Goal: Task Accomplishment & Management: Use online tool/utility

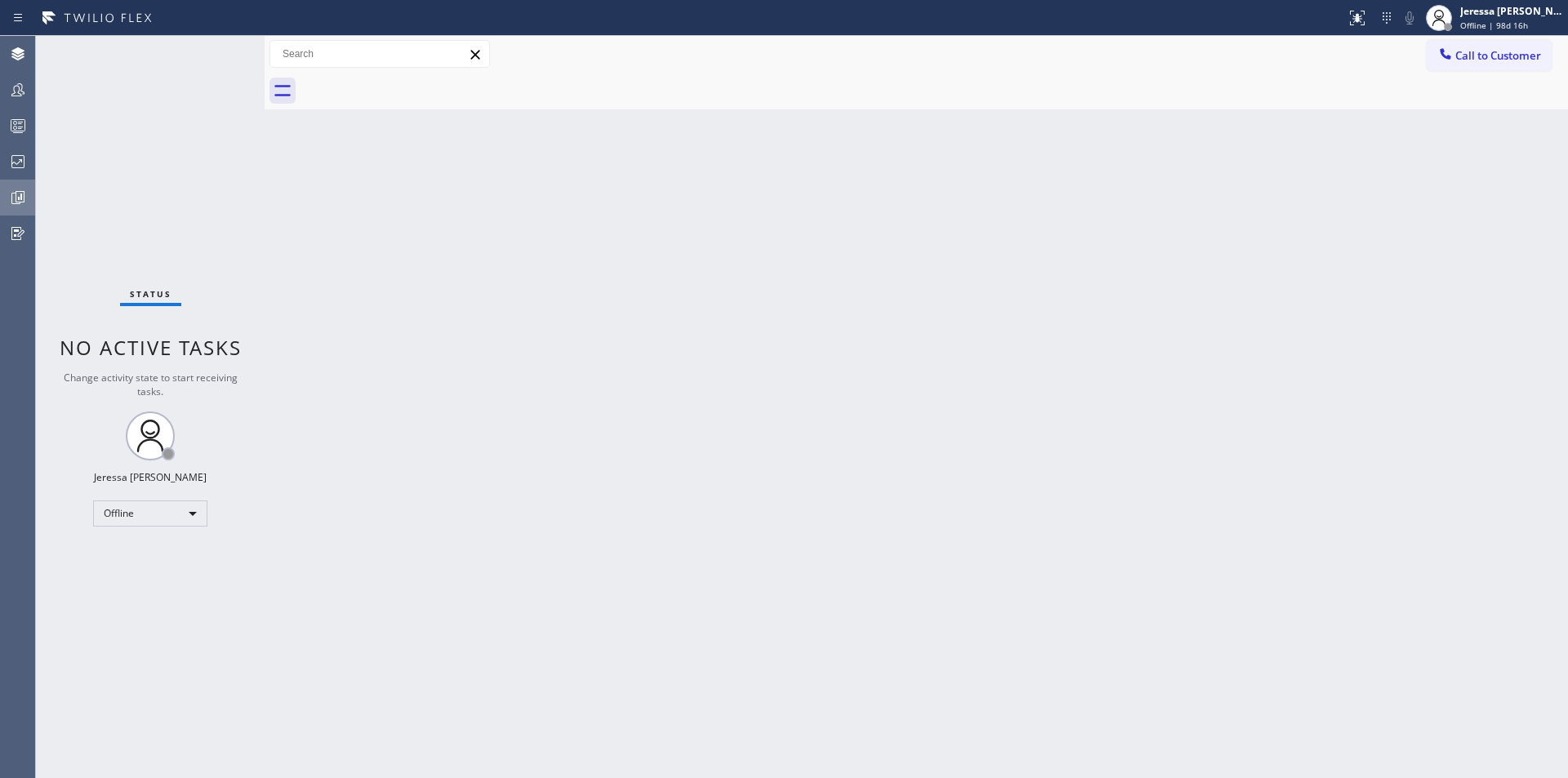
click at [27, 200] on icon at bounding box center [18, 197] width 20 height 20
click at [8, 200] on div at bounding box center [18, 197] width 36 height 20
